Goal: Task Accomplishment & Management: Use online tool/utility

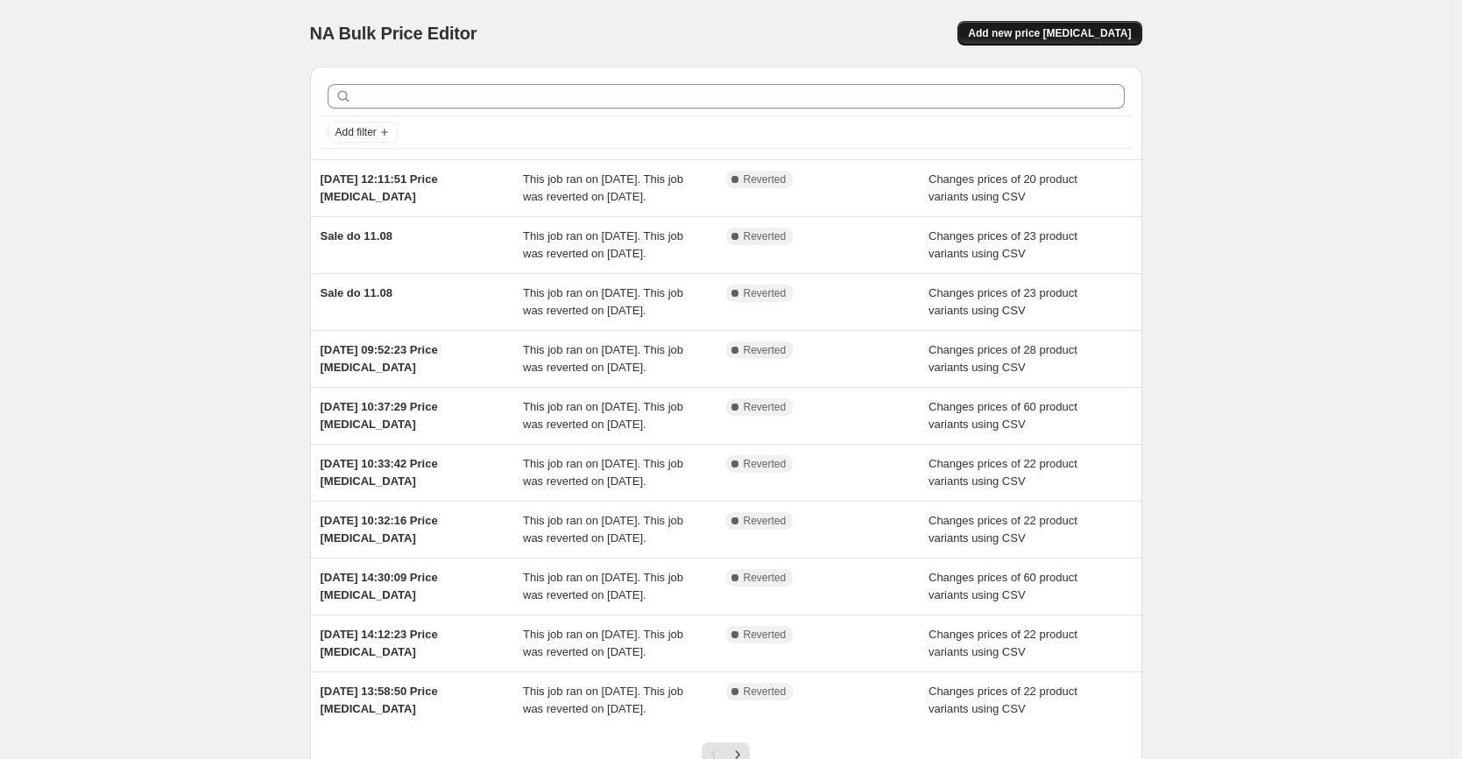
click at [1079, 40] on button "Add new price [MEDICAL_DATA]" at bounding box center [1049, 33] width 184 height 25
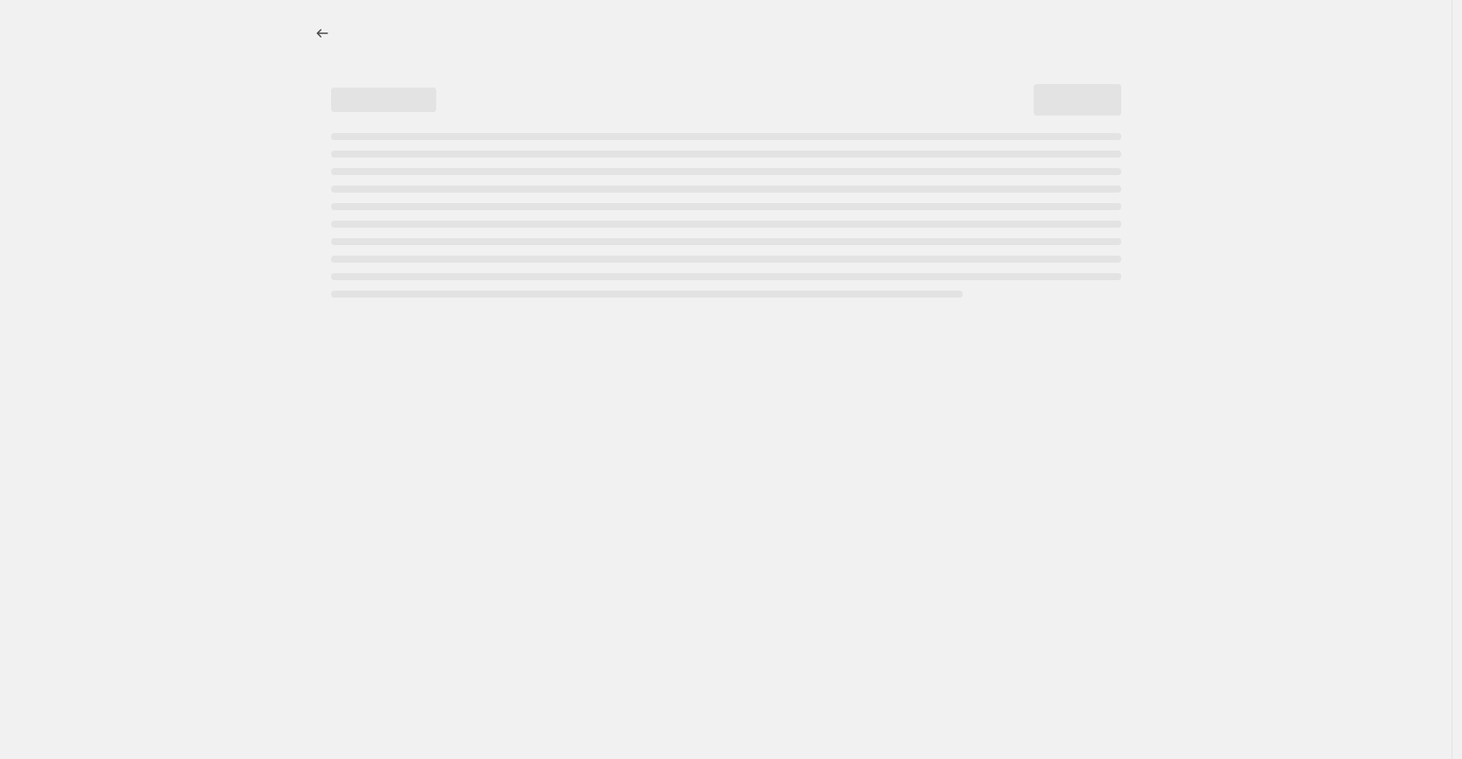
select select "percentage"
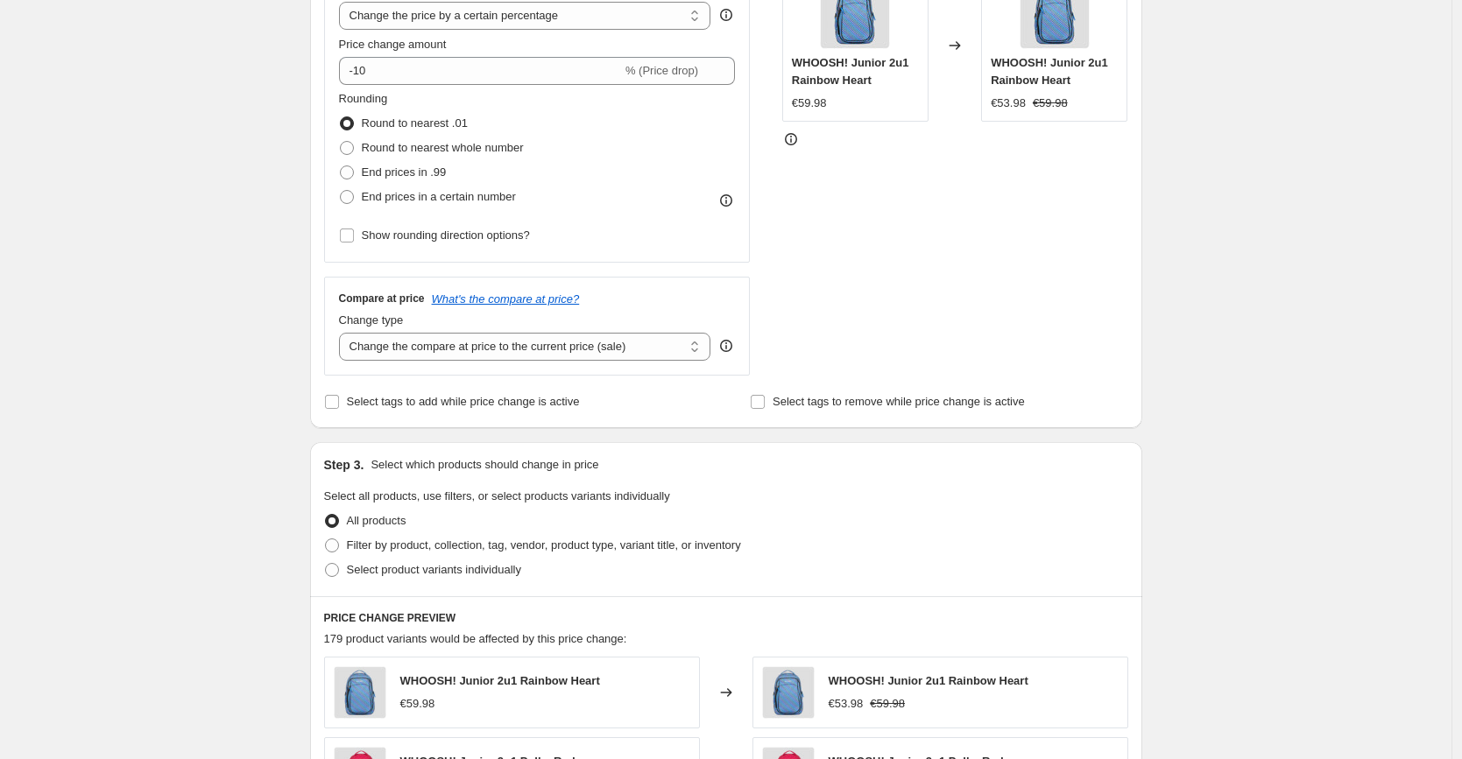
scroll to position [133, 0]
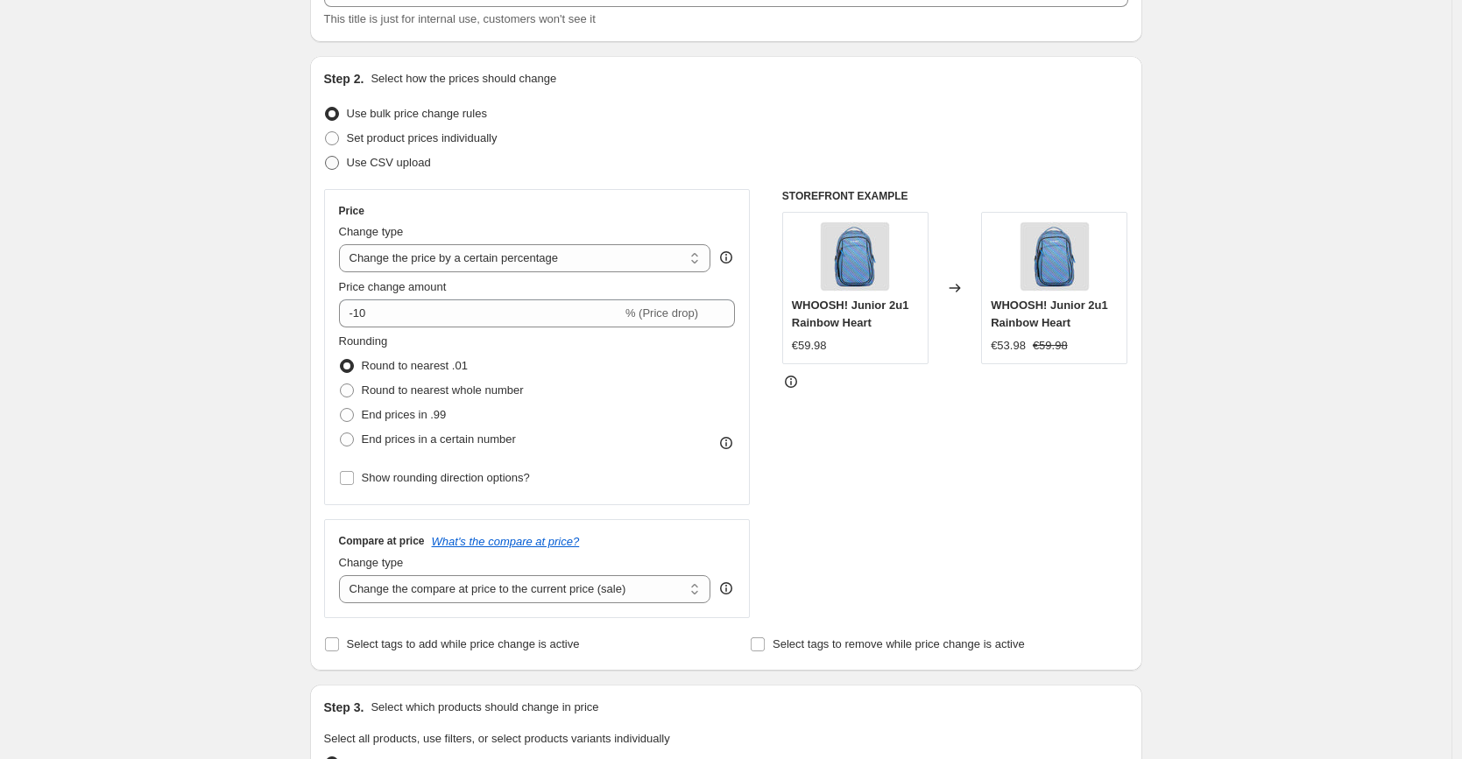
click at [379, 160] on span "Use CSV upload" at bounding box center [389, 162] width 84 height 13
click at [326, 157] on input "Use CSV upload" at bounding box center [325, 156] width 1 height 1
radio input "true"
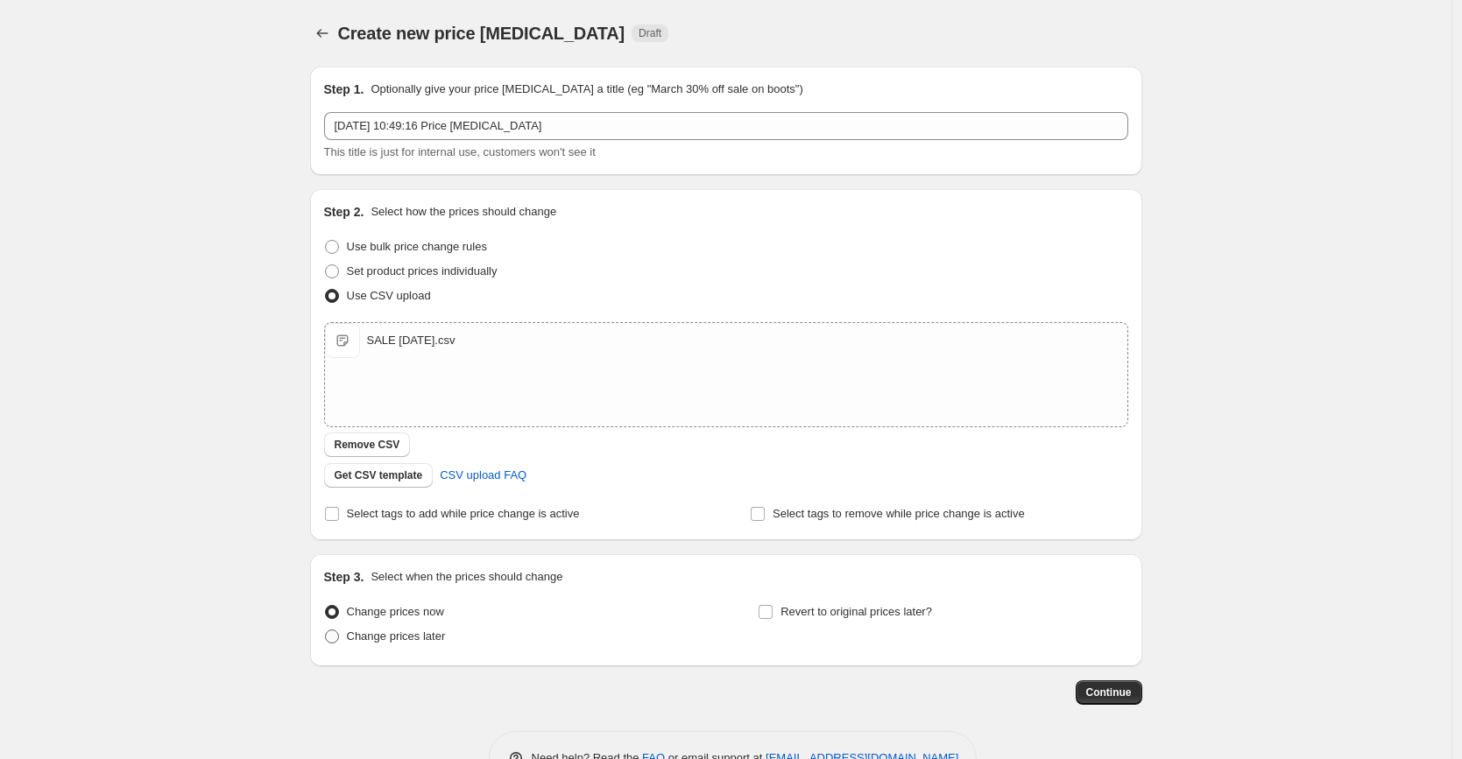
drag, startPoint x: 426, startPoint y: 659, endPoint x: 415, endPoint y: 640, distance: 21.2
click at [425, 658] on div "Step 3. Select when the prices should change Change prices now Change prices la…" at bounding box center [726, 611] width 832 height 112
click at [414, 639] on span "Change prices later" at bounding box center [396, 636] width 99 height 13
click at [326, 631] on input "Change prices later" at bounding box center [325, 630] width 1 height 1
radio input "true"
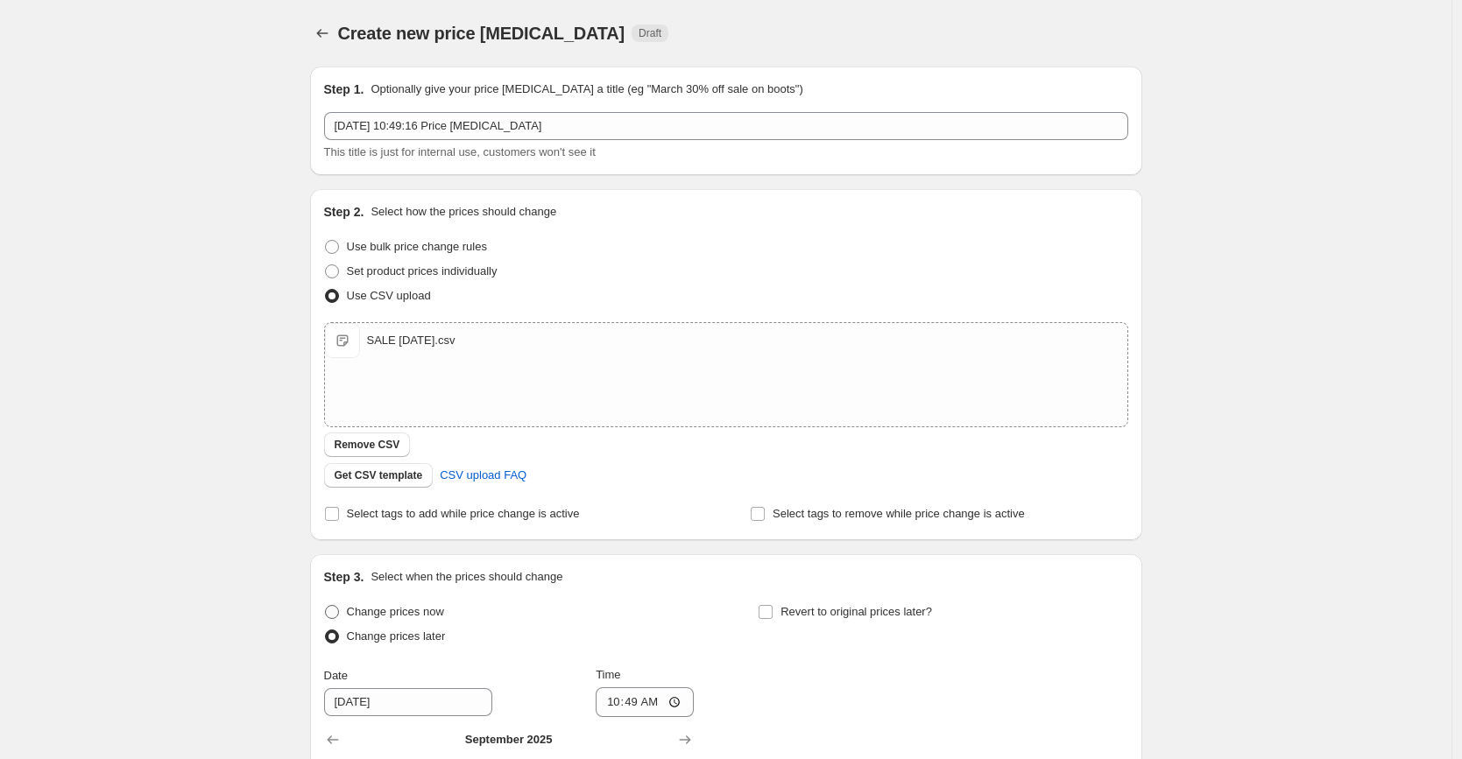
click at [390, 604] on span "Change prices now" at bounding box center [395, 613] width 97 height 18
click at [326, 605] on input "Change prices now" at bounding box center [325, 605] width 1 height 1
radio input "true"
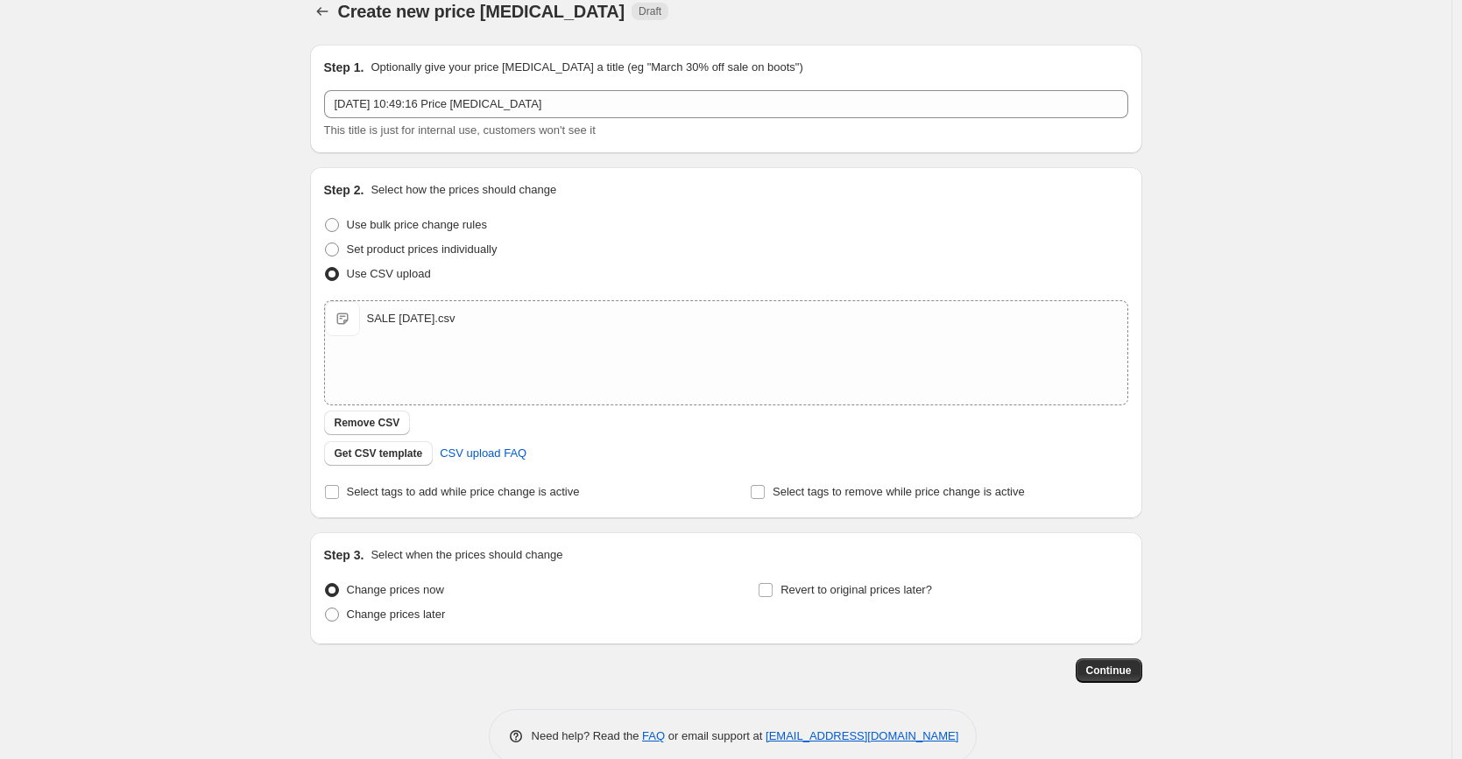
click at [836, 606] on div "Revert to original prices later?" at bounding box center [943, 604] width 370 height 53
click at [827, 589] on span "Revert to original prices later?" at bounding box center [857, 589] width 152 height 13
click at [773, 589] on input "Revert to original prices later?" at bounding box center [766, 590] width 14 height 14
checkbox input "true"
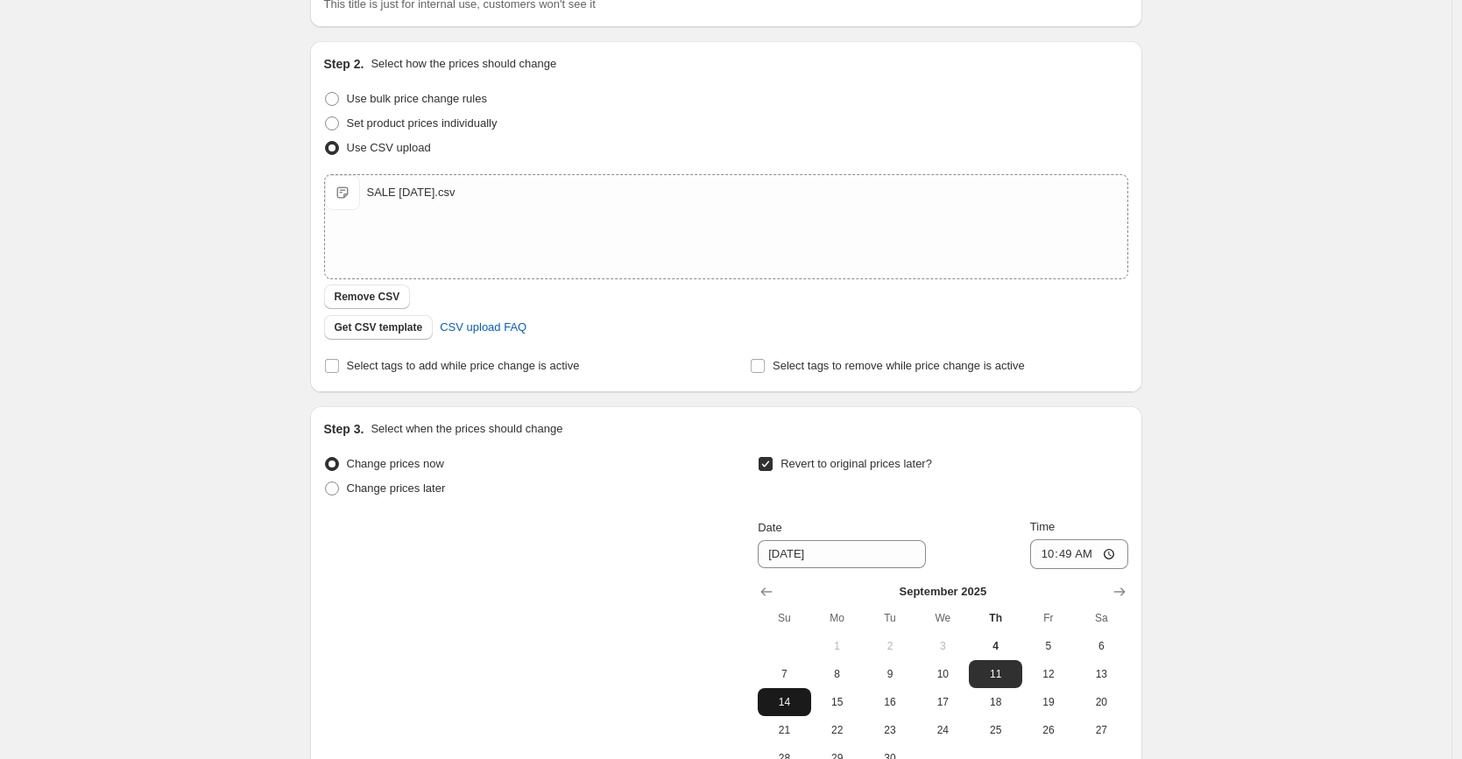
scroll to position [237, 0]
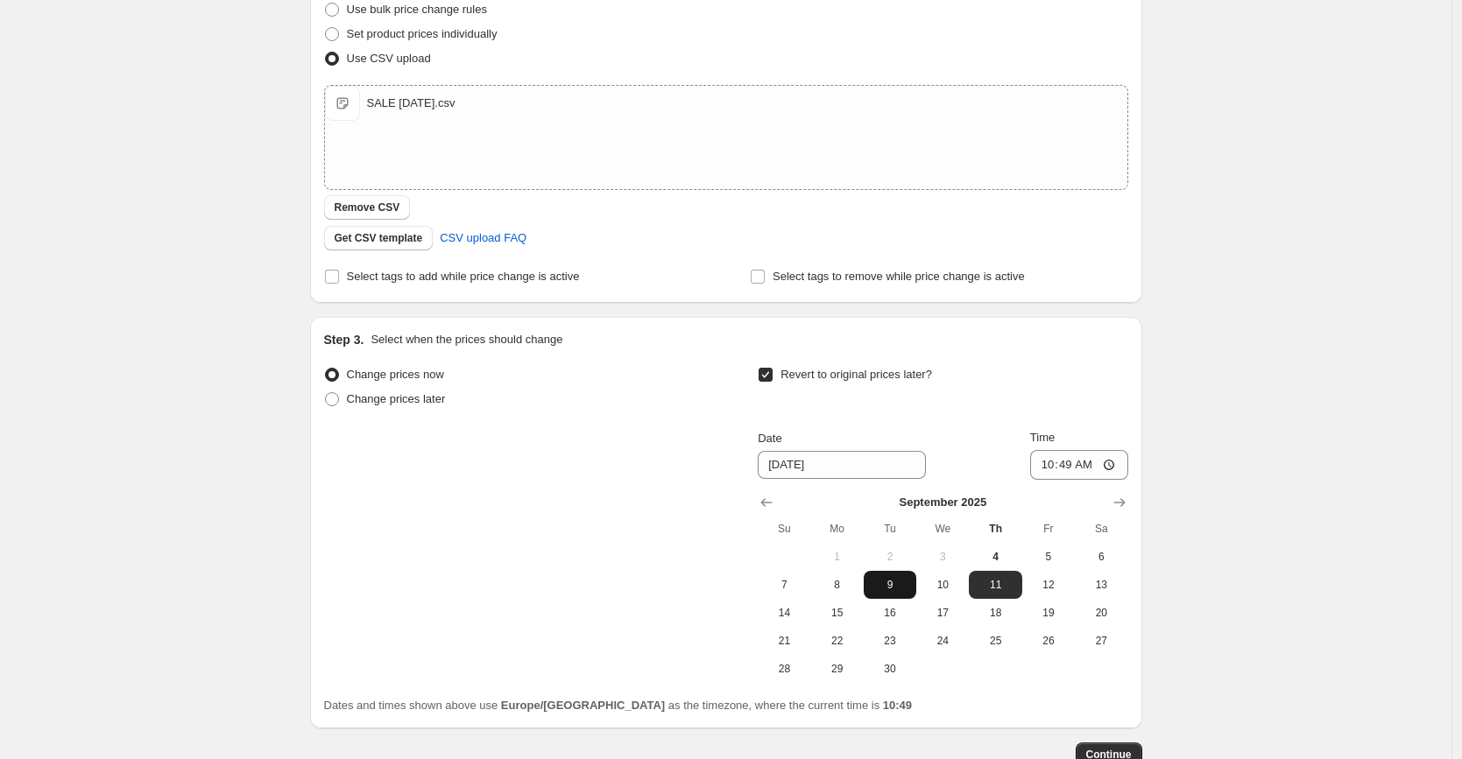
click at [895, 588] on span "9" at bounding box center [890, 585] width 39 height 14
type input "[DATE]"
click at [1109, 457] on input "10:49" at bounding box center [1079, 465] width 98 height 30
click at [1098, 468] on input "10:49" at bounding box center [1079, 465] width 98 height 30
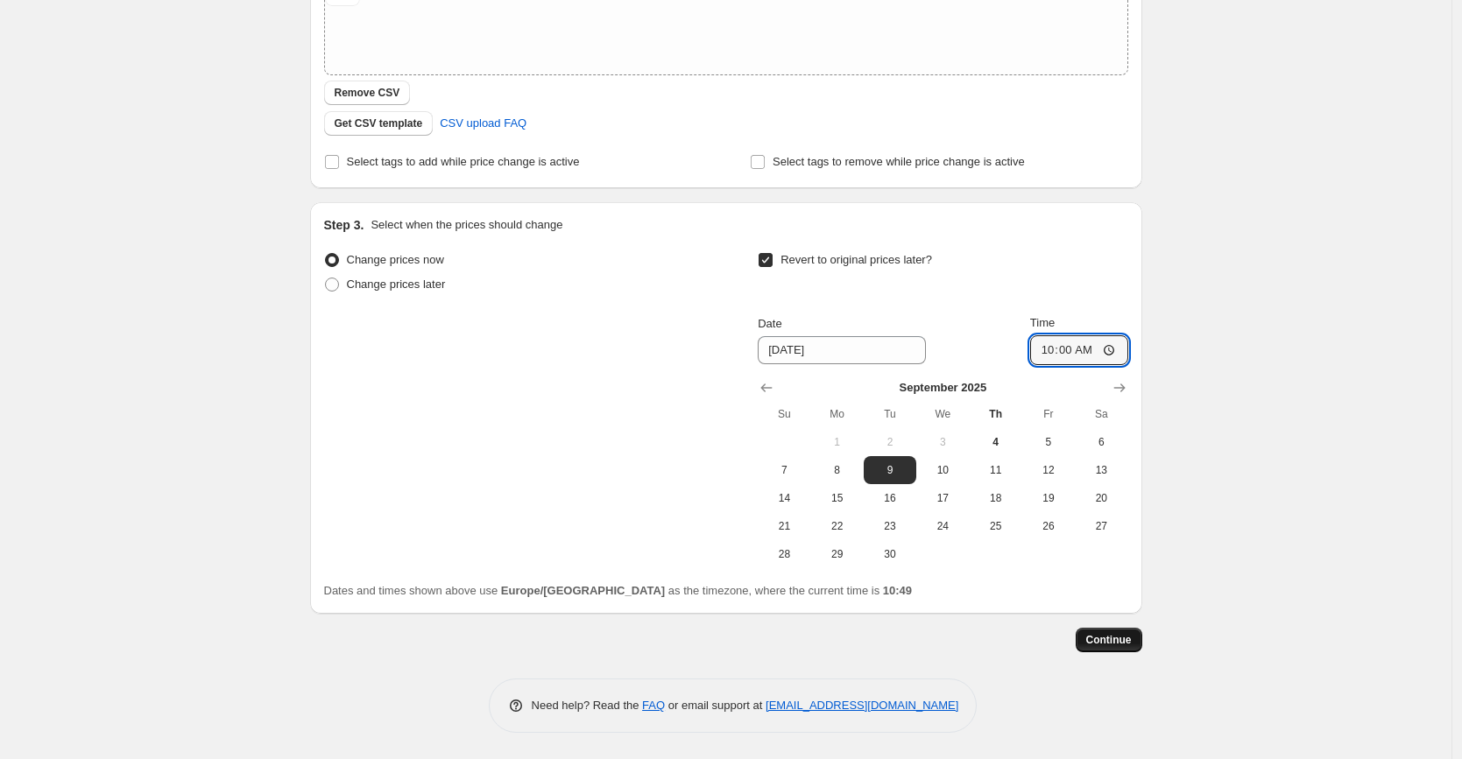
type input "10:00"
click at [1117, 639] on span "Continue" at bounding box center [1109, 640] width 46 height 14
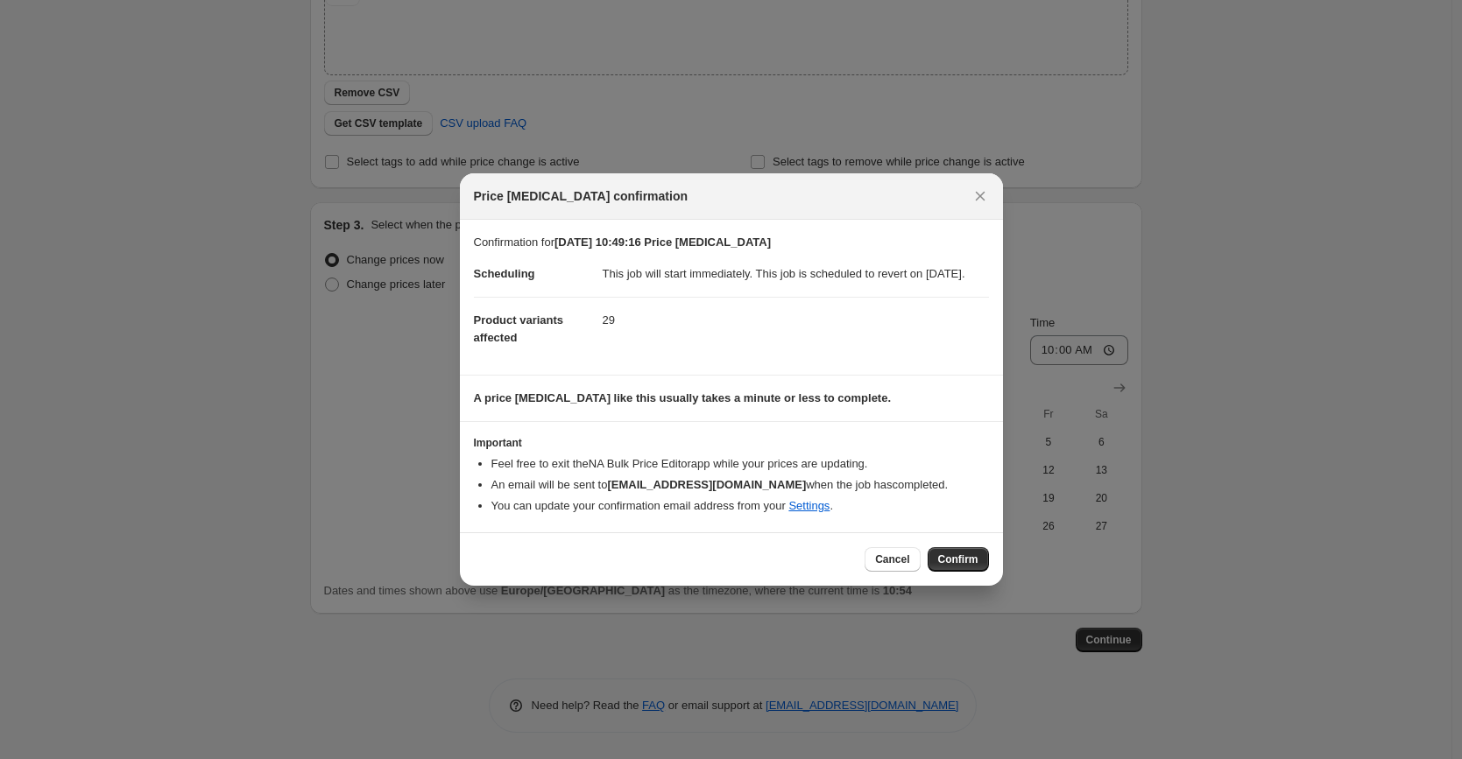
click at [962, 567] on span "Confirm" at bounding box center [958, 560] width 40 height 14
